Goal: Task Accomplishment & Management: Manage account settings

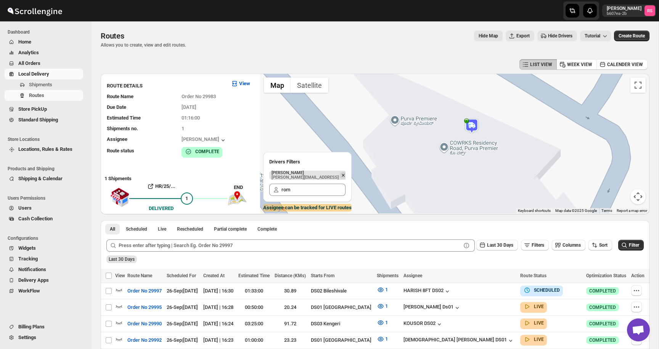
click at [342, 175] on icon "Remove" at bounding box center [343, 174] width 3 height 3
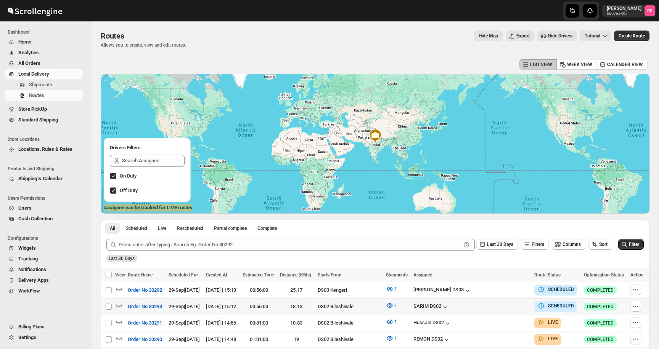
scroll to position [100, 0]
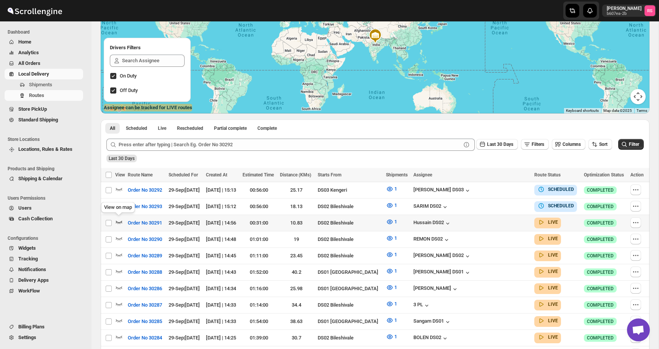
click at [118, 220] on icon "button" at bounding box center [119, 222] width 8 height 8
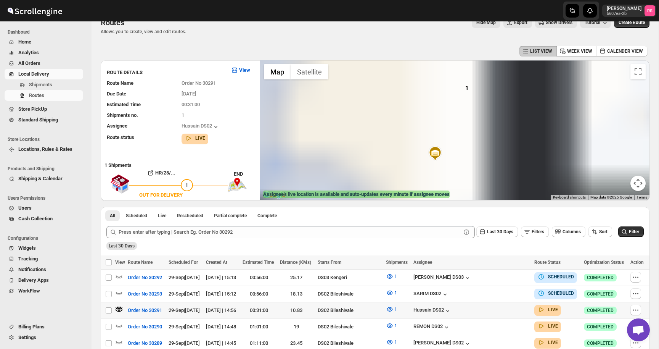
scroll to position [0, 0]
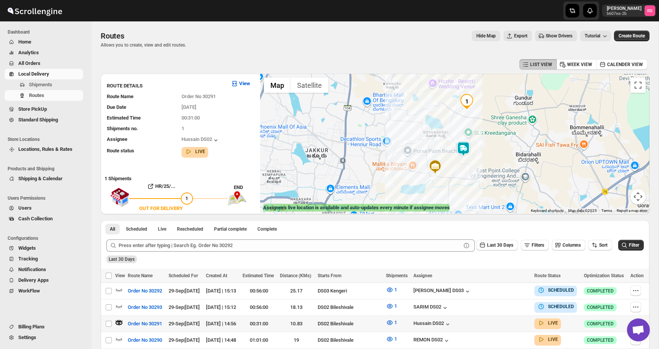
click at [467, 148] on img at bounding box center [463, 148] width 15 height 15
click at [494, 117] on button "Close" at bounding box center [486, 117] width 18 height 18
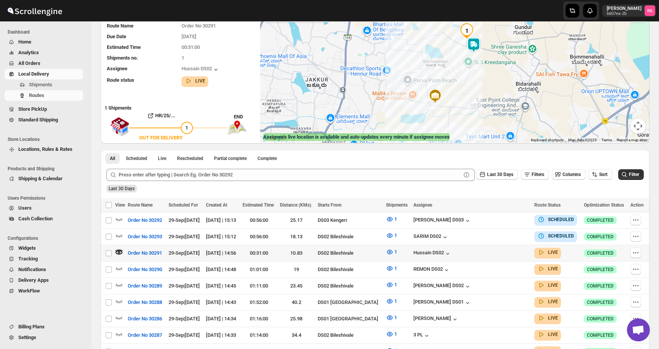
scroll to position [68, 0]
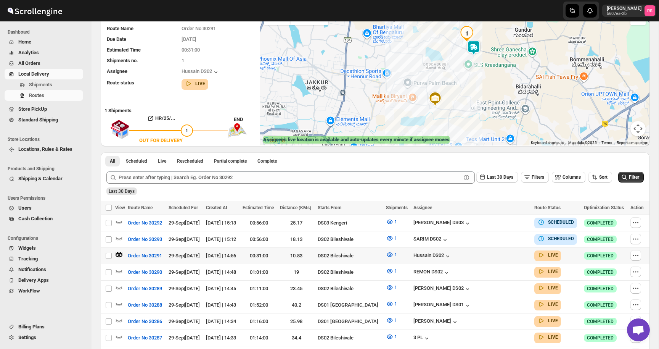
click at [120, 253] on icon "button" at bounding box center [119, 254] width 3 height 3
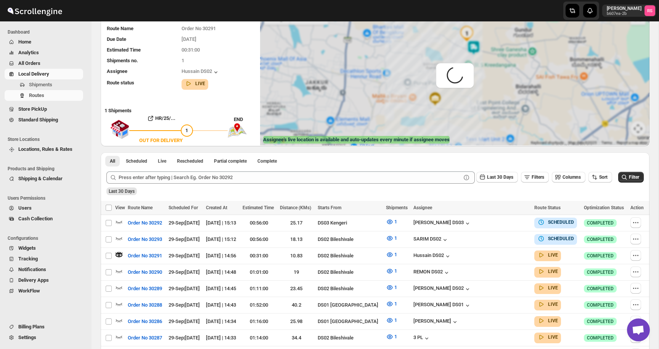
scroll to position [0, 0]
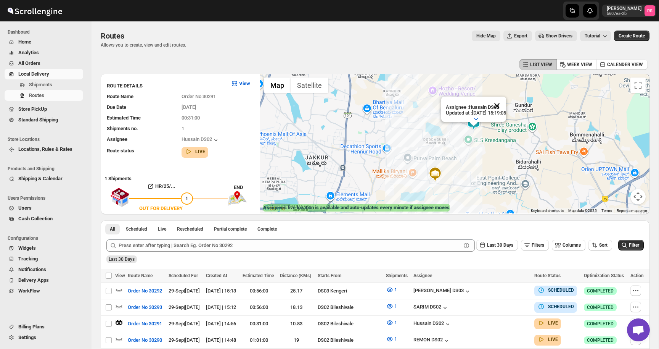
click at [503, 106] on button "Close" at bounding box center [497, 105] width 18 height 18
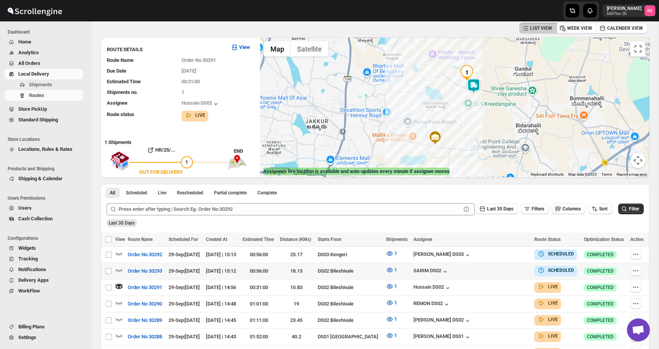
scroll to position [38, 0]
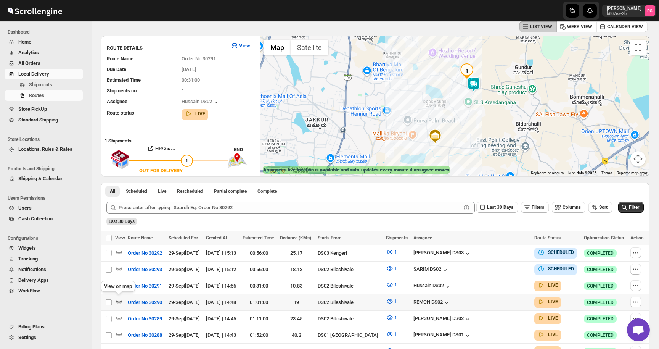
click at [119, 300] on icon "button" at bounding box center [119, 301] width 6 height 3
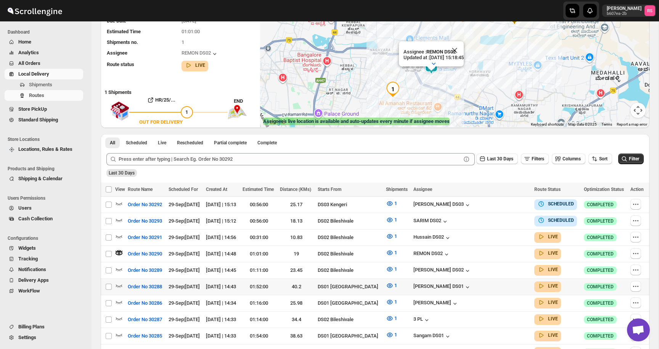
scroll to position [93, 0]
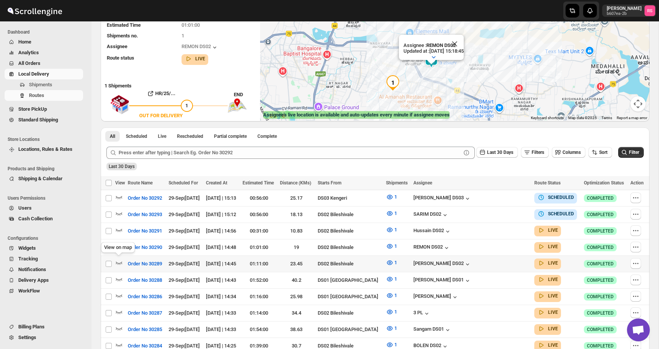
click at [119, 260] on icon "button" at bounding box center [119, 263] width 8 height 8
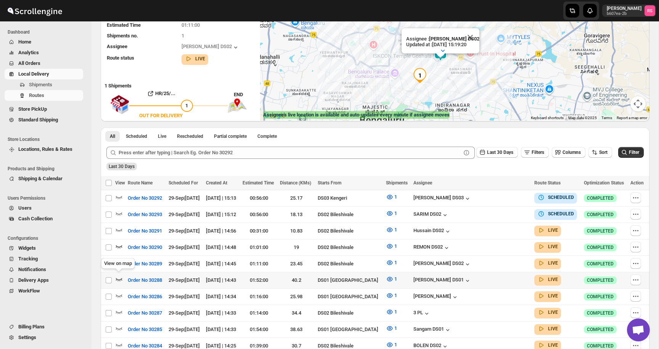
click at [119, 277] on icon "button" at bounding box center [119, 279] width 8 height 8
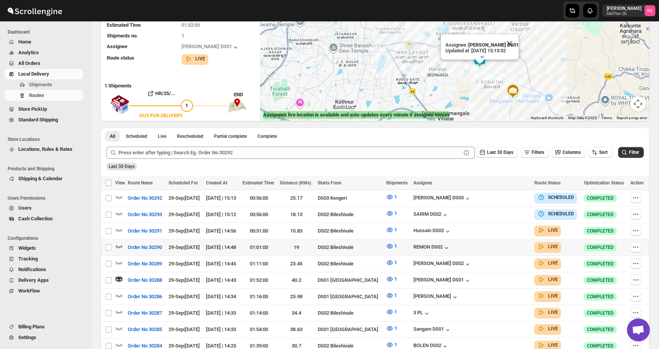
scroll to position [97, 0]
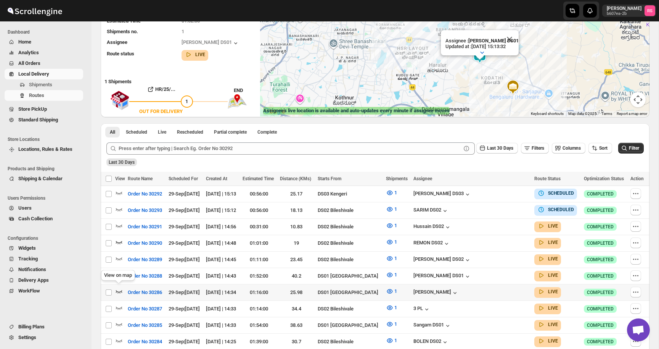
click at [119, 287] on icon "button" at bounding box center [119, 291] width 8 height 8
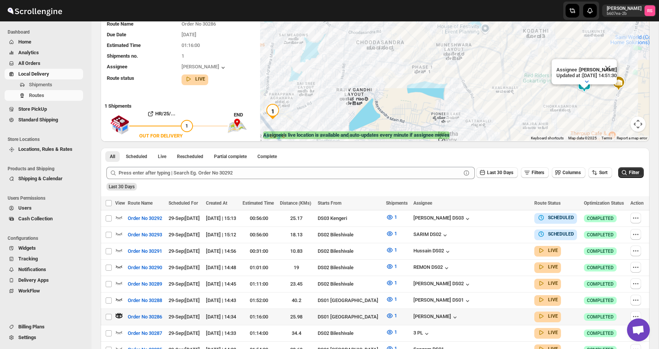
scroll to position [73, 0]
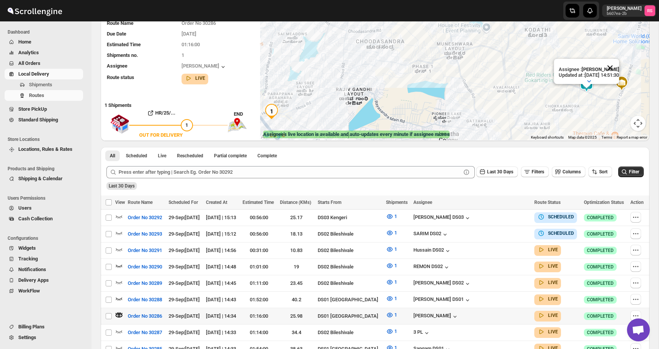
click at [613, 64] on button "Close" at bounding box center [610, 68] width 18 height 18
click at [588, 84] on img at bounding box center [586, 84] width 15 height 15
click at [619, 54] on button "Close" at bounding box center [610, 52] width 18 height 18
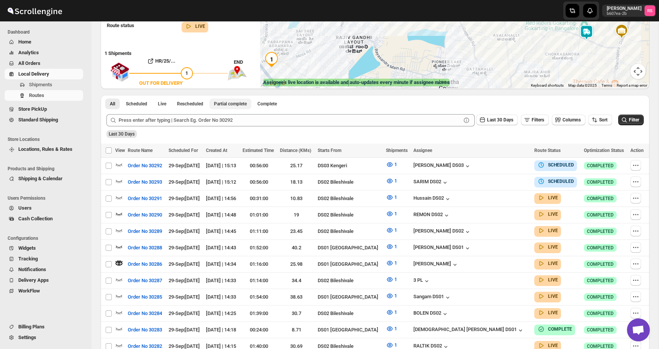
scroll to position [127, 0]
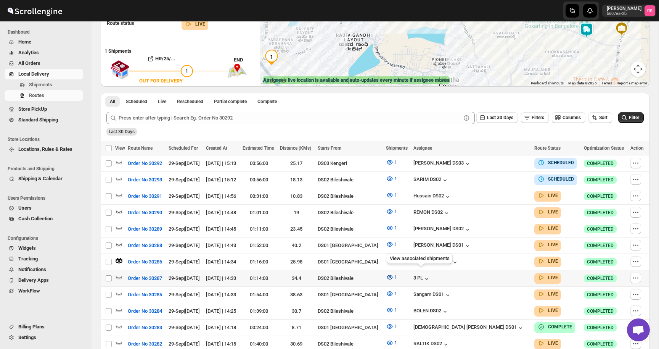
click at [394, 274] on icon "button" at bounding box center [390, 277] width 8 height 8
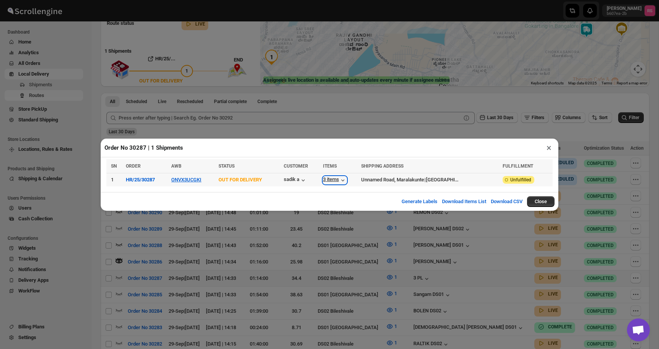
click at [342, 178] on div "3 items" at bounding box center [335, 180] width 24 height 8
click at [347, 177] on div "3 items" at bounding box center [335, 180] width 24 height 8
click at [548, 149] on button "×" at bounding box center [548, 147] width 11 height 11
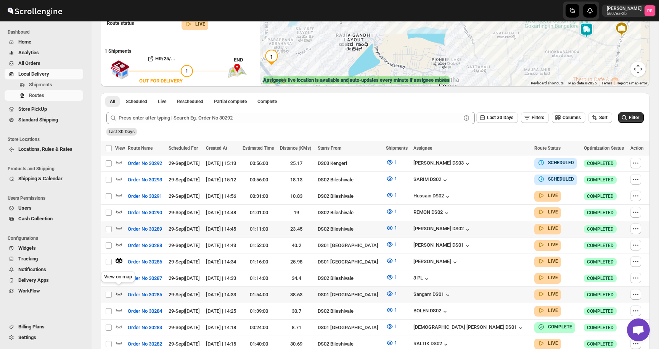
click at [119, 289] on icon "button" at bounding box center [119, 293] width 8 height 8
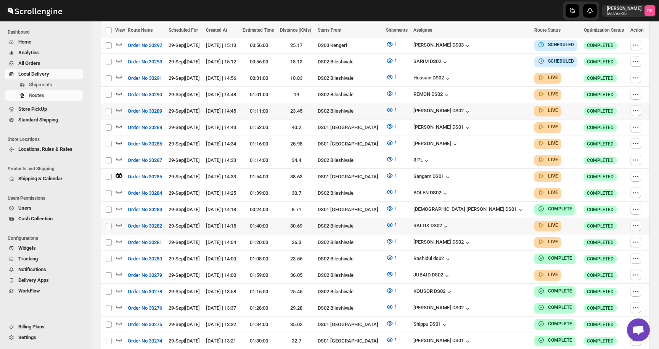
scroll to position [244, 0]
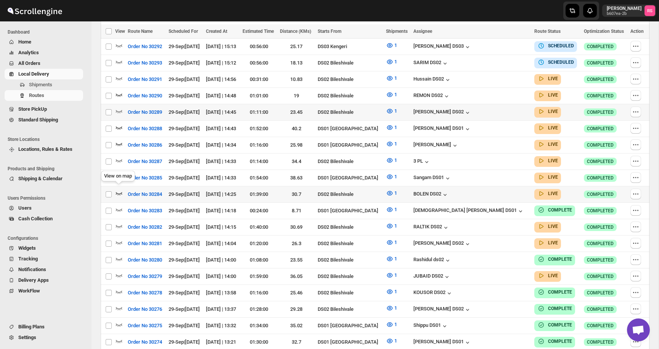
click at [120, 189] on icon "button" at bounding box center [119, 193] width 8 height 8
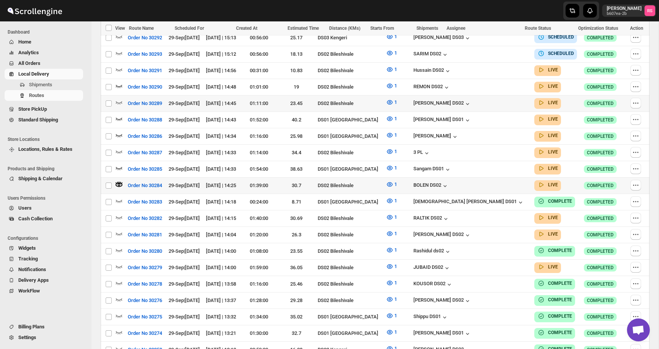
scroll to position [263, 0]
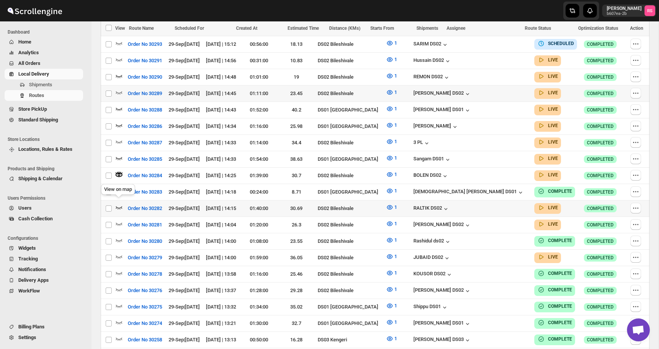
click at [119, 203] on icon "button" at bounding box center [119, 207] width 8 height 8
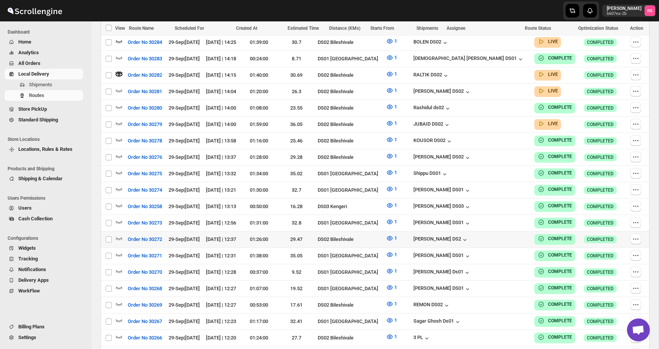
scroll to position [305, 0]
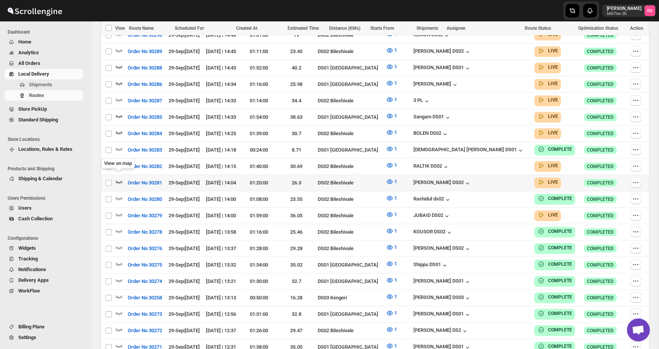
click at [122, 180] on icon "button" at bounding box center [119, 181] width 6 height 3
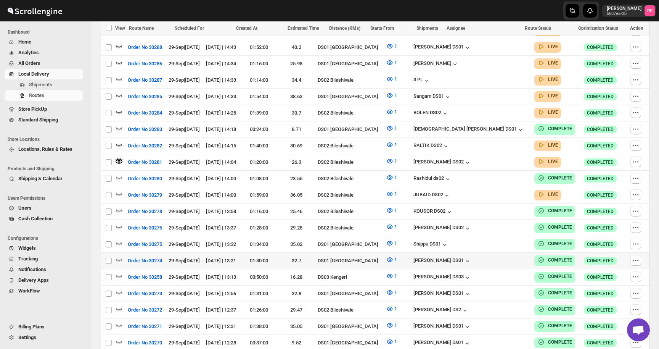
scroll to position [322, 0]
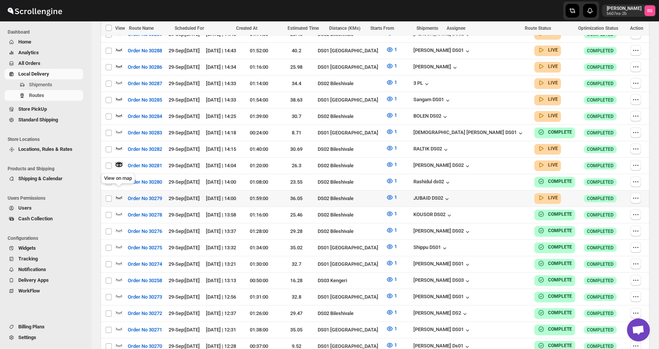
click at [121, 193] on icon "button" at bounding box center [119, 197] width 8 height 8
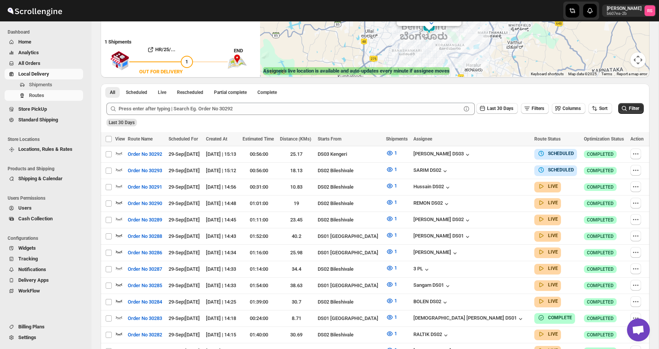
scroll to position [0, 0]
